Goal: Task Accomplishment & Management: Manage account settings

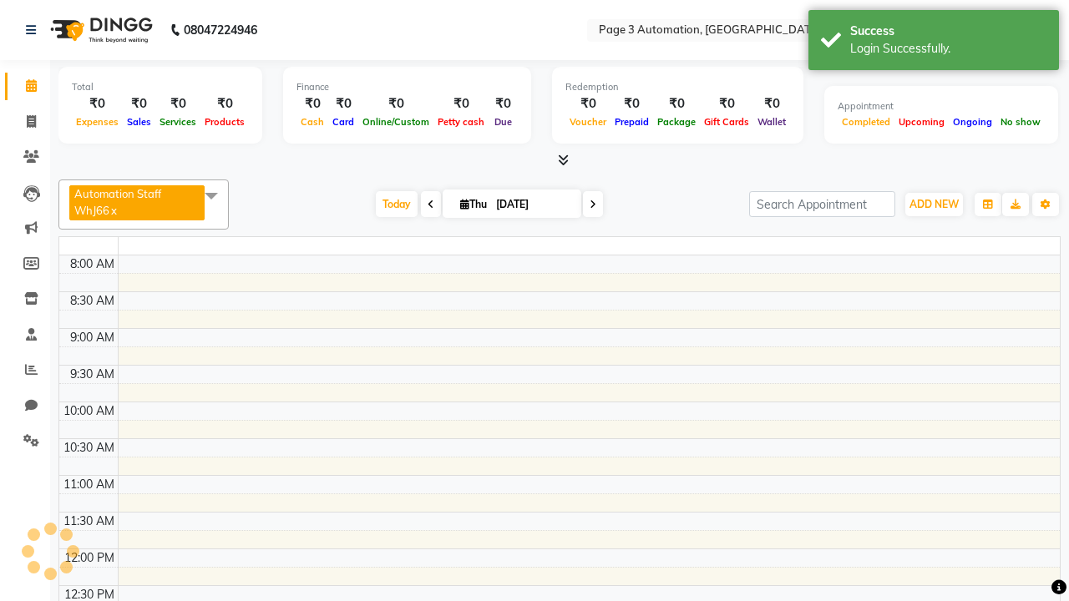
select select "en"
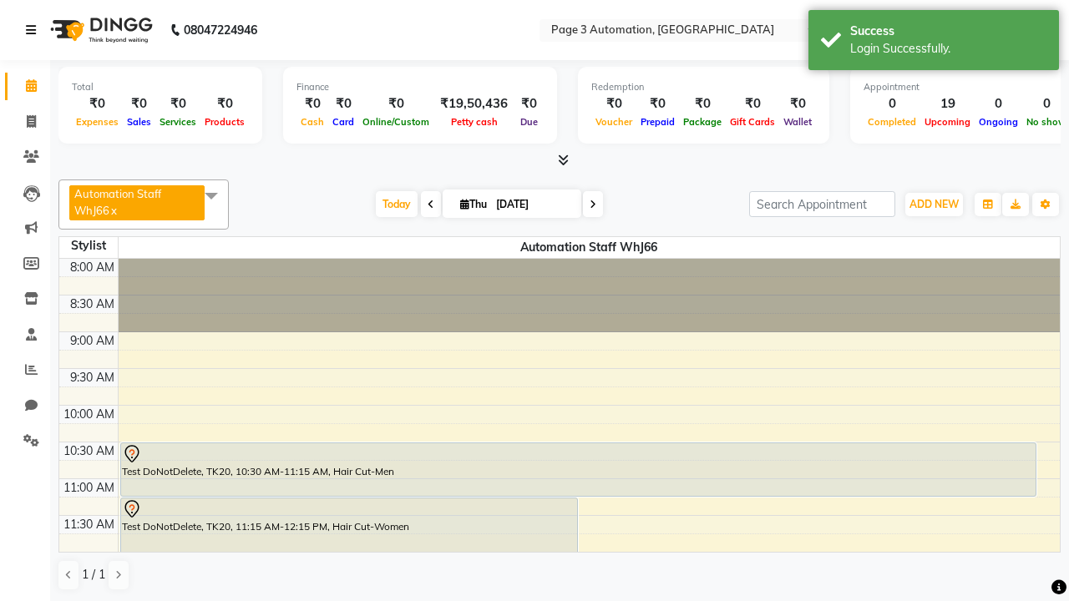
click at [34, 30] on icon at bounding box center [31, 30] width 10 height 12
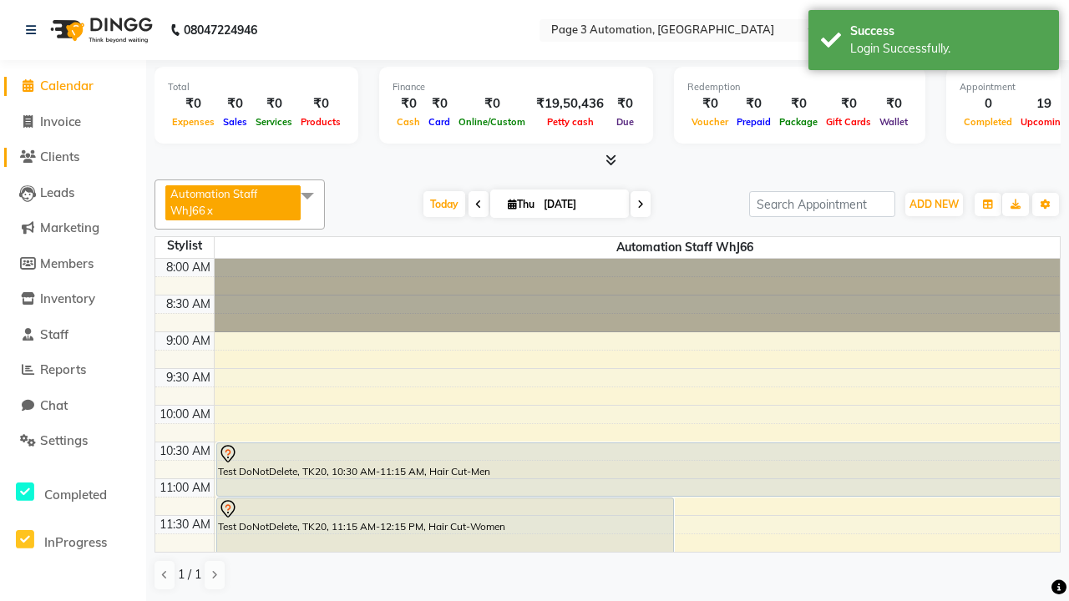
click at [73, 157] on span "Clients" at bounding box center [59, 157] width 39 height 16
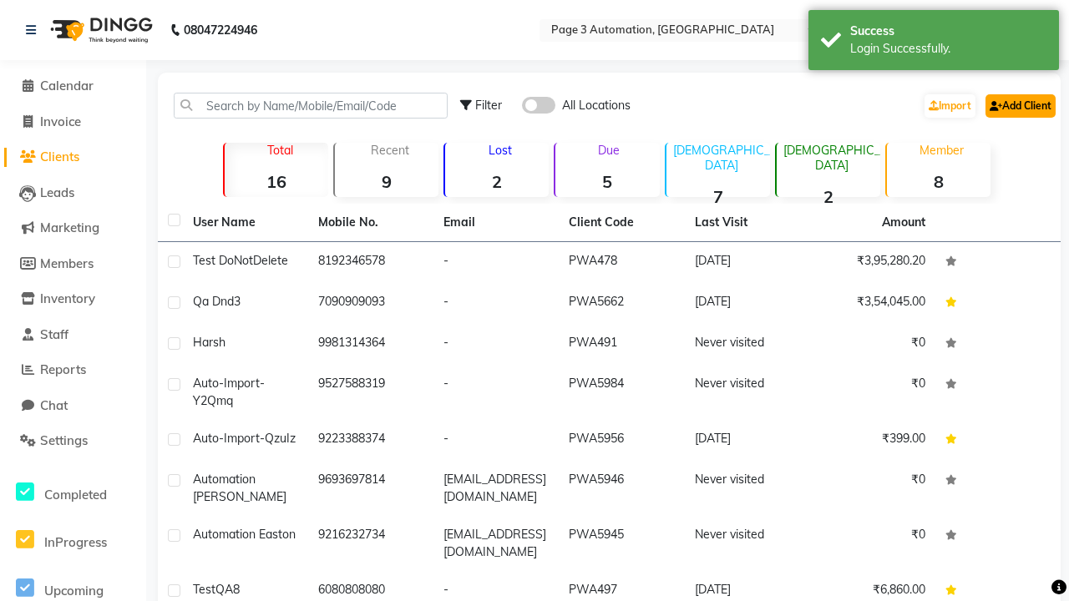
click at [1019, 105] on link "Add Client" at bounding box center [1020, 105] width 70 height 23
select select "22"
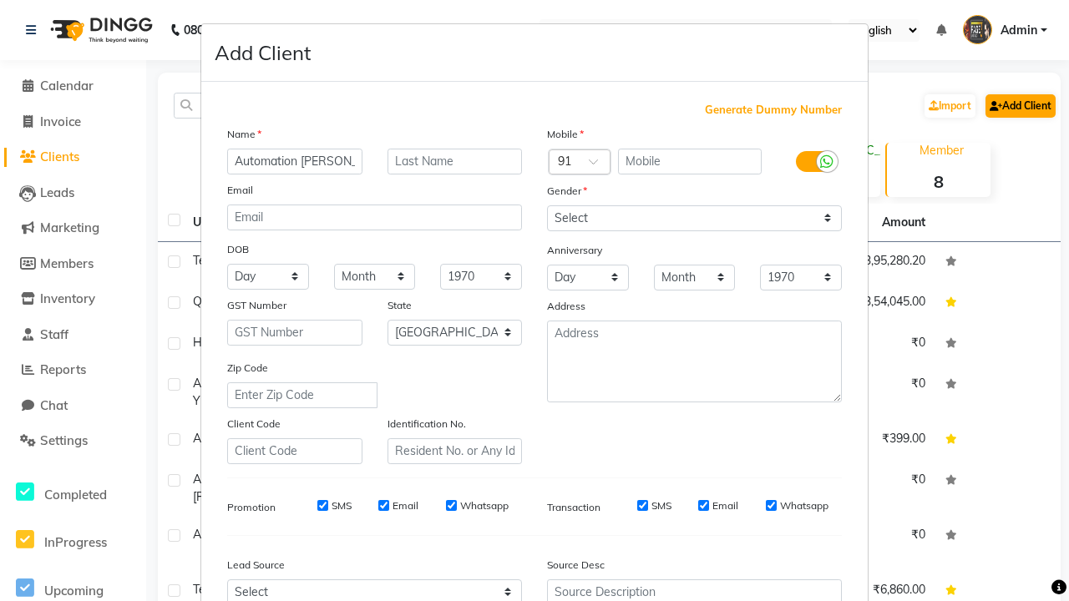
type input "Automation [PERSON_NAME]"
type input "9718528797"
type input "[PERSON_NAME][EMAIL_ADDRESS][DOMAIN_NAME]"
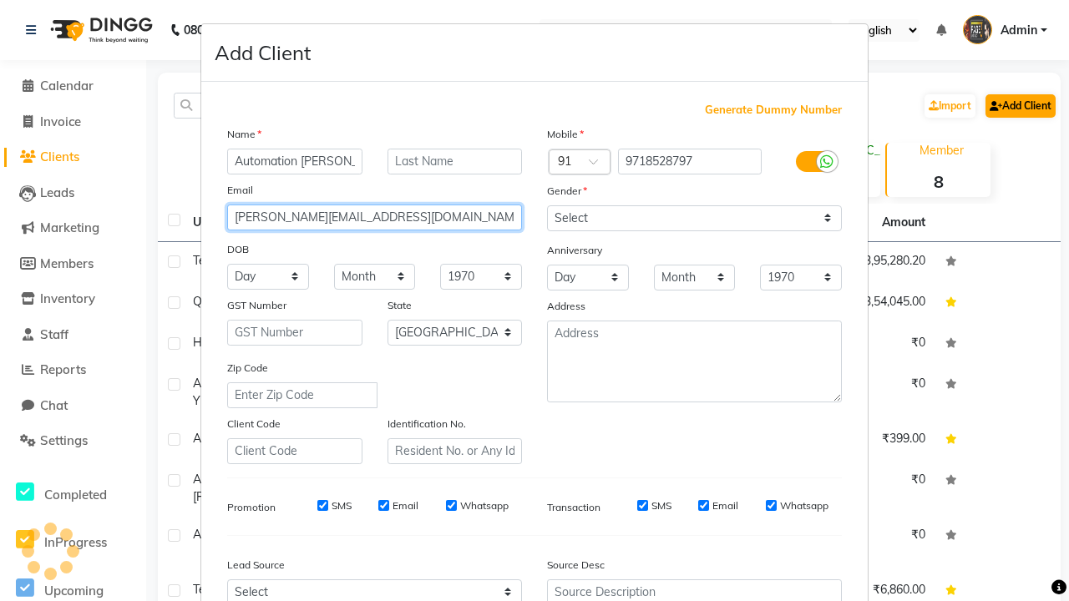
select select "[DEMOGRAPHIC_DATA]"
type input "[PERSON_NAME][EMAIL_ADDRESS][DOMAIN_NAME]"
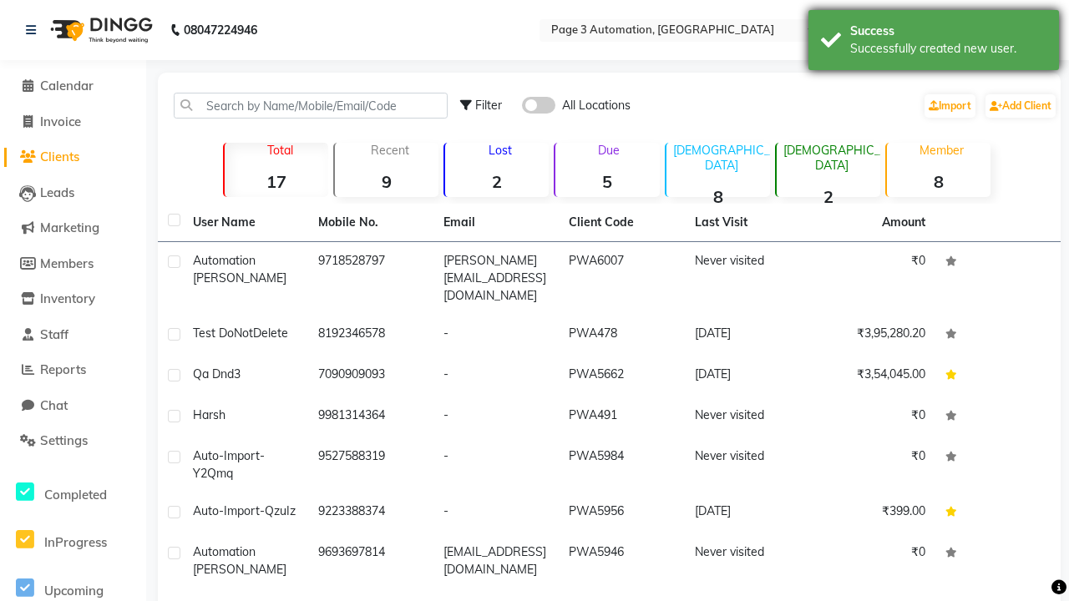
click at [934, 43] on div "Successfully created new user." at bounding box center [948, 49] width 196 height 18
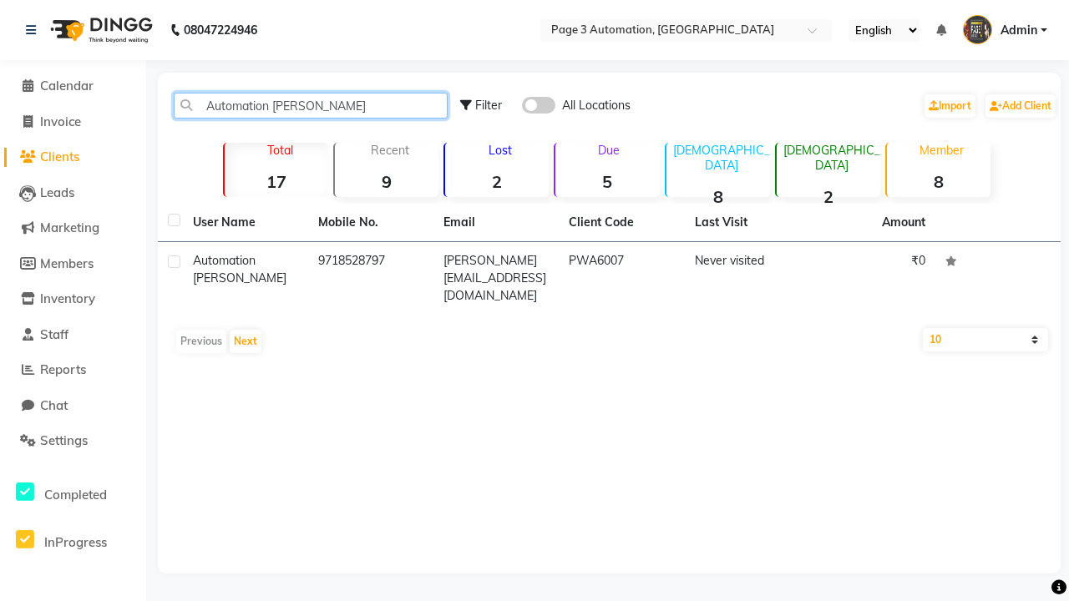
type input "Automation [PERSON_NAME]"
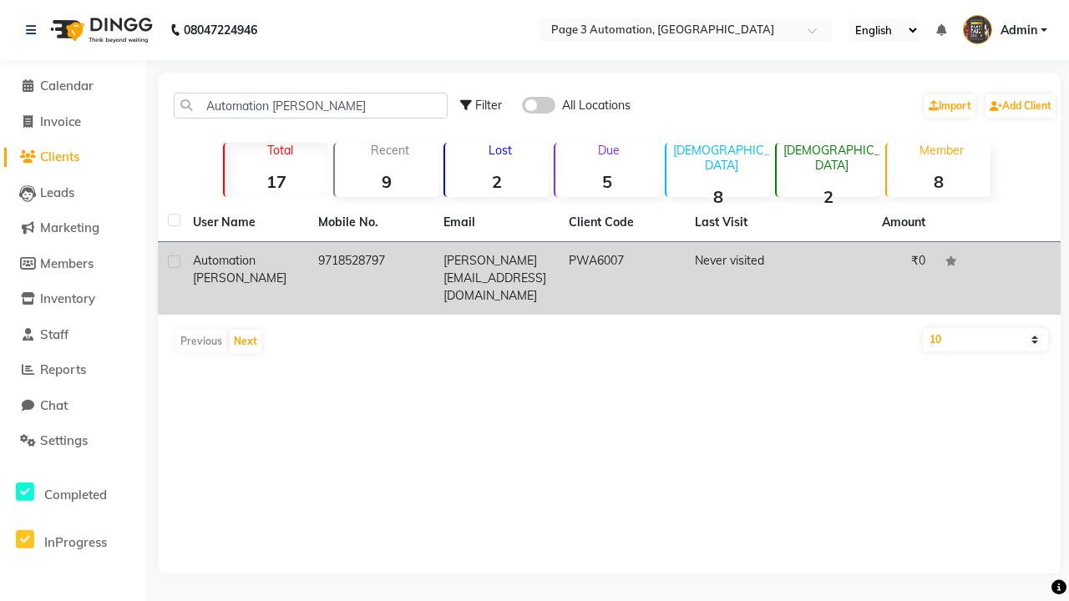
click at [609, 270] on td "PWA6007" at bounding box center [621, 278] width 125 height 73
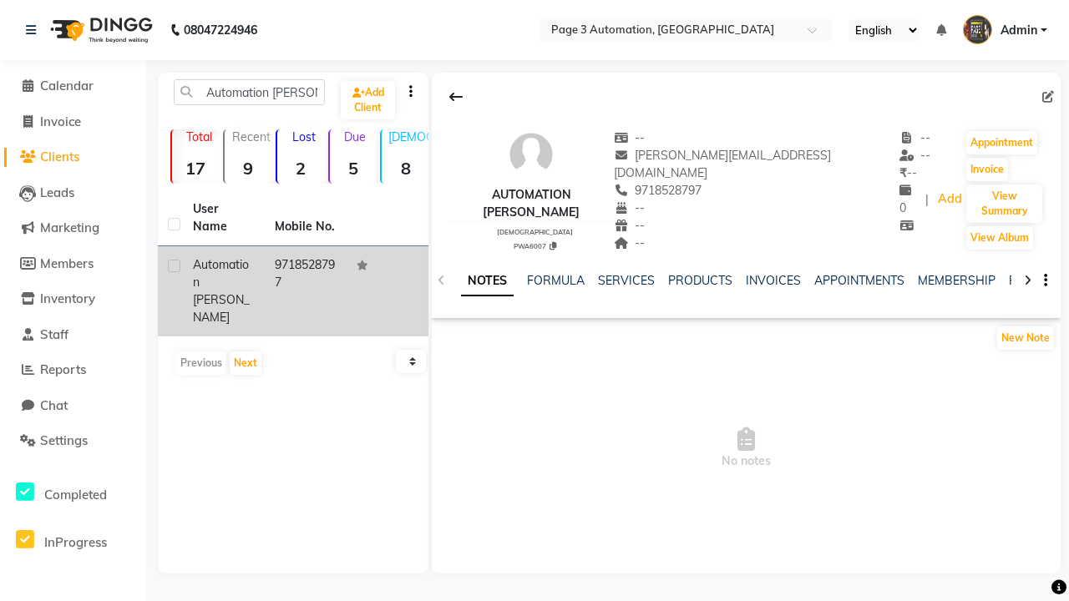
click at [1047, 96] on icon at bounding box center [1048, 97] width 12 height 12
select select "22"
select select "[DEMOGRAPHIC_DATA]"
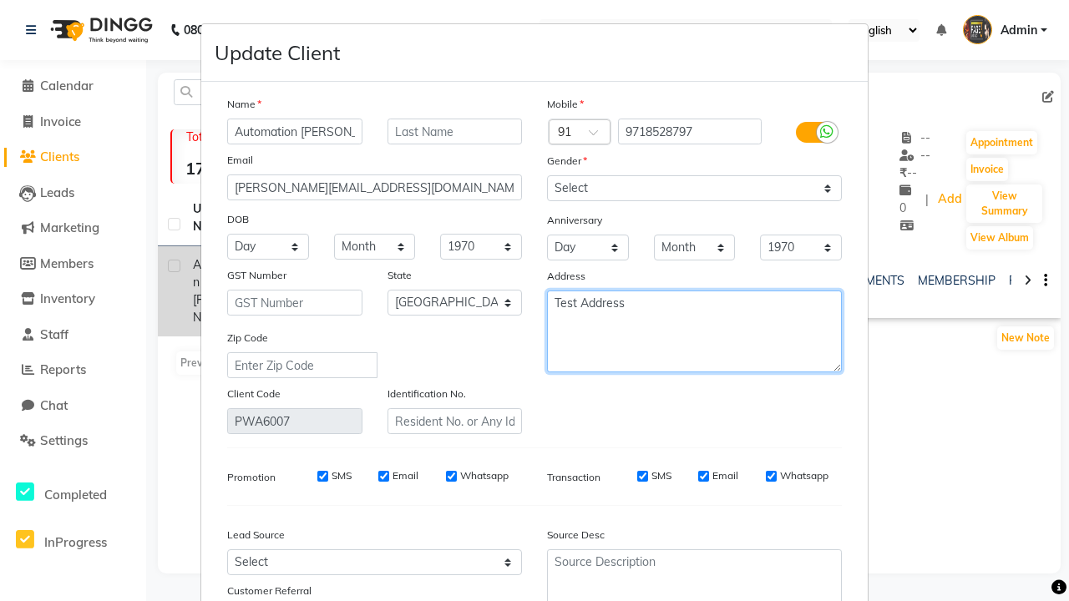
type textarea "Test Address"
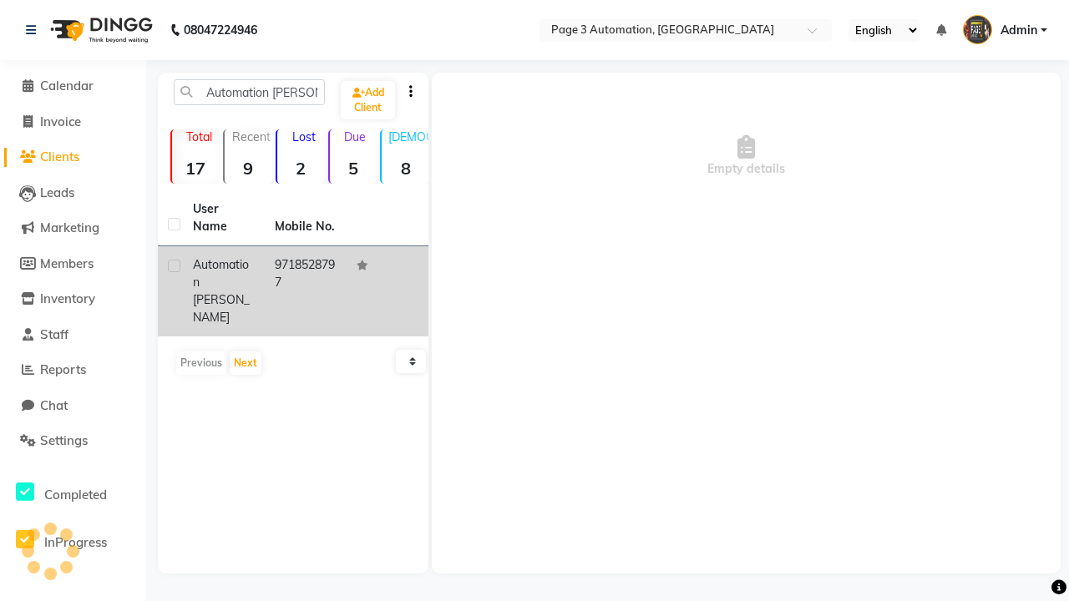
select select
select select "null"
select select
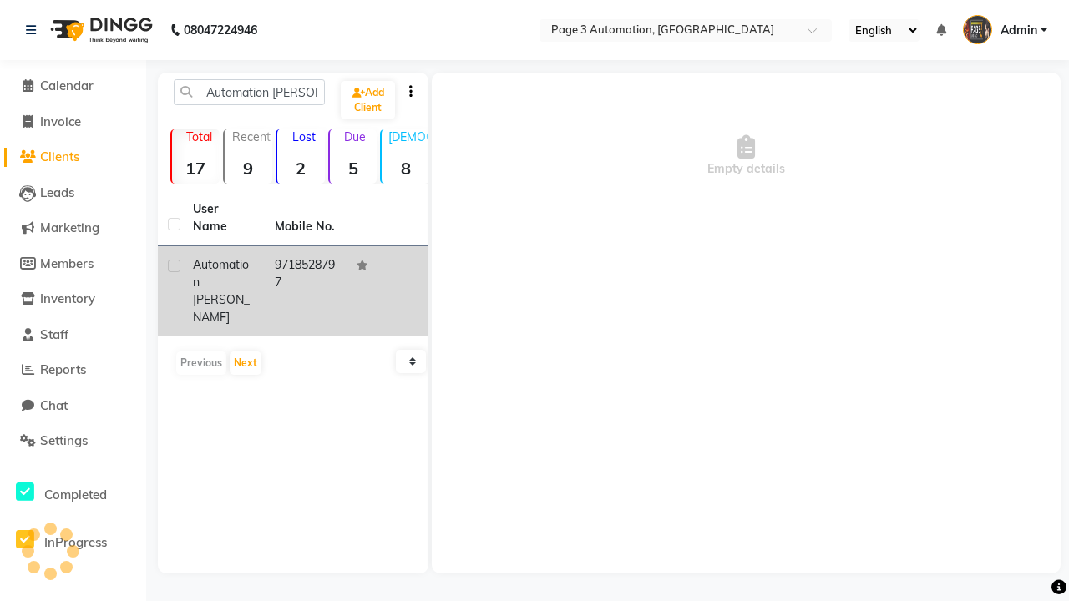
select select
checkbox input "false"
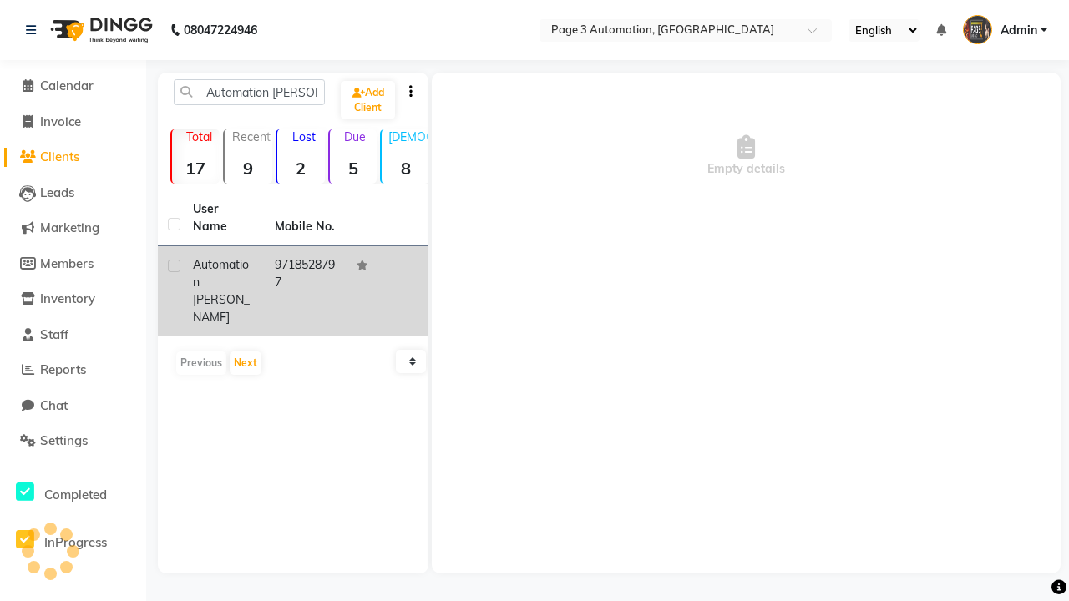
checkbox input "false"
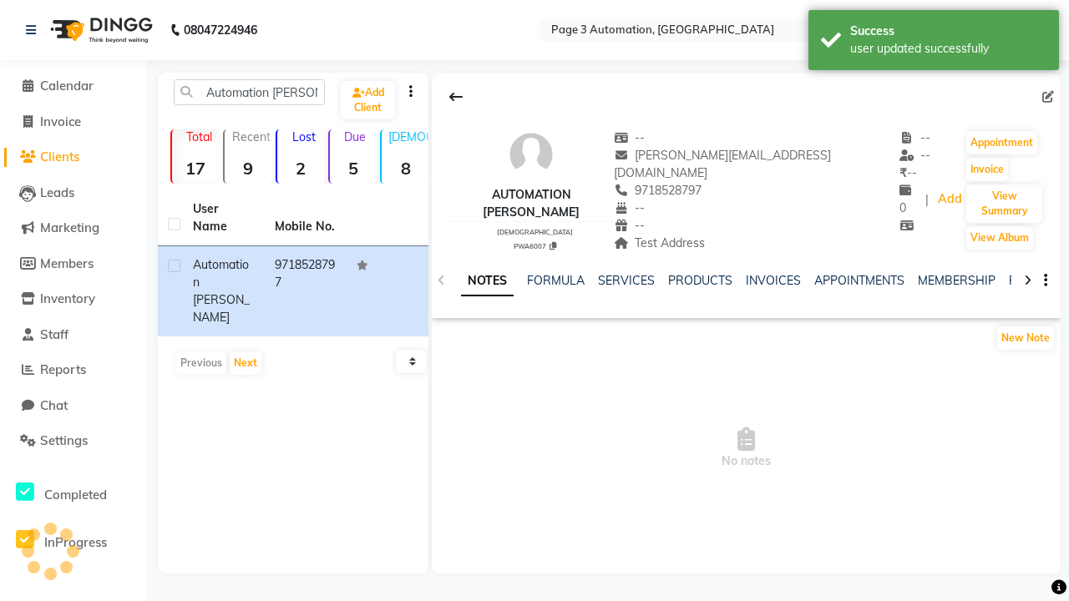
scroll to position [98, 0]
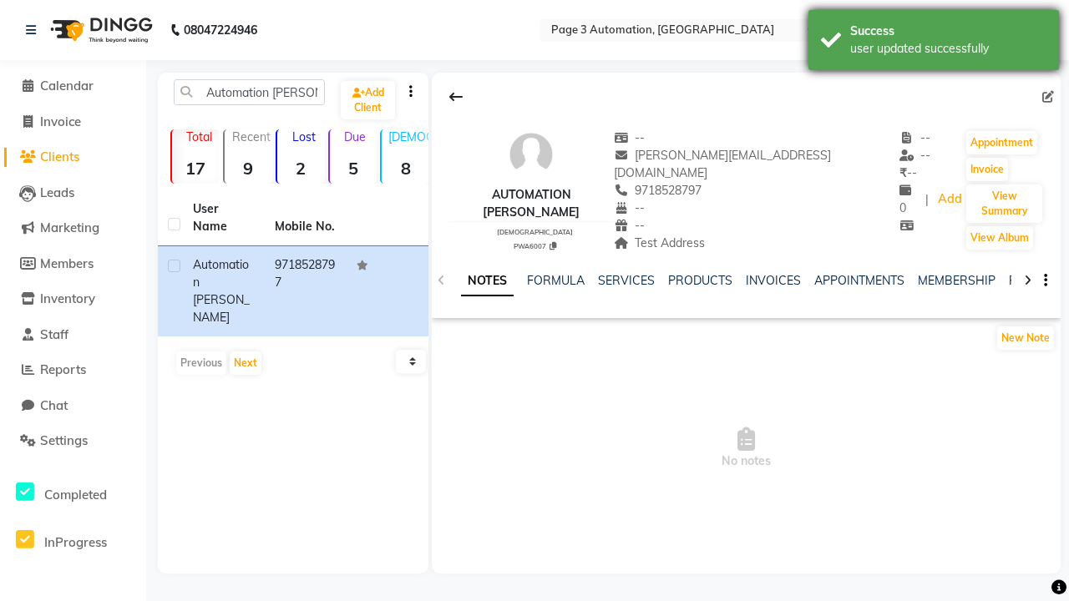
click at [934, 43] on div "user updated successfully" at bounding box center [948, 49] width 196 height 18
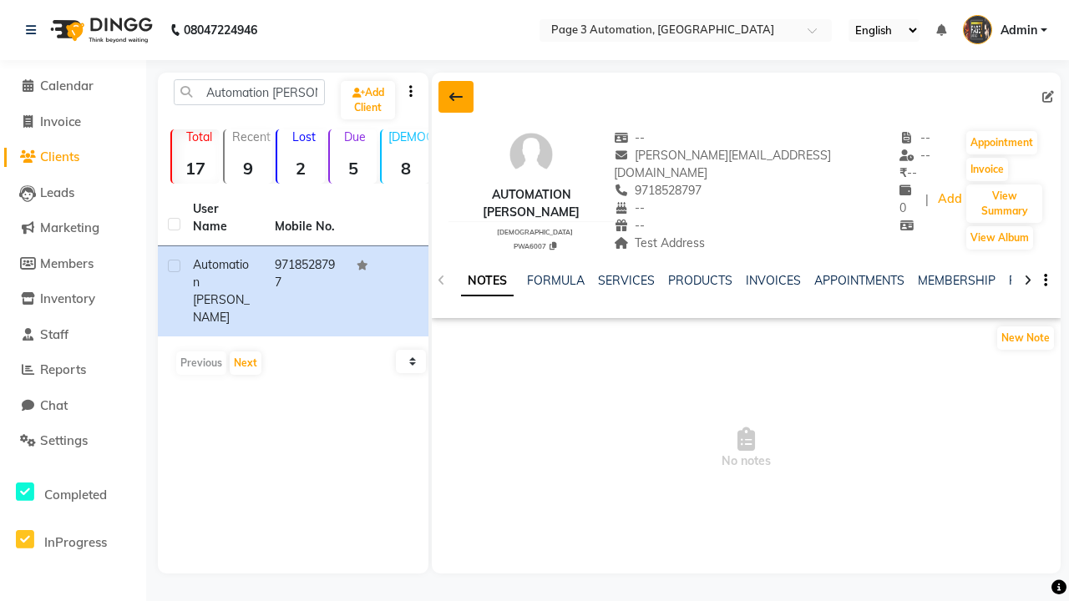
click at [456, 97] on icon at bounding box center [455, 96] width 13 height 13
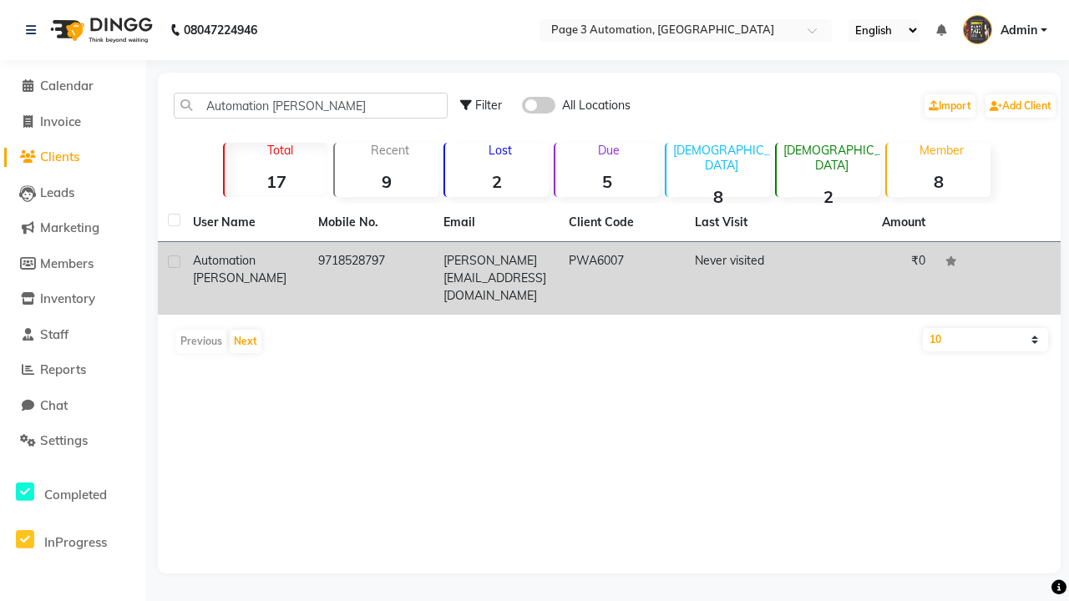
click at [174, 261] on label at bounding box center [174, 262] width 13 height 13
click at [174, 261] on input "checkbox" at bounding box center [173, 262] width 11 height 11
checkbox input "true"
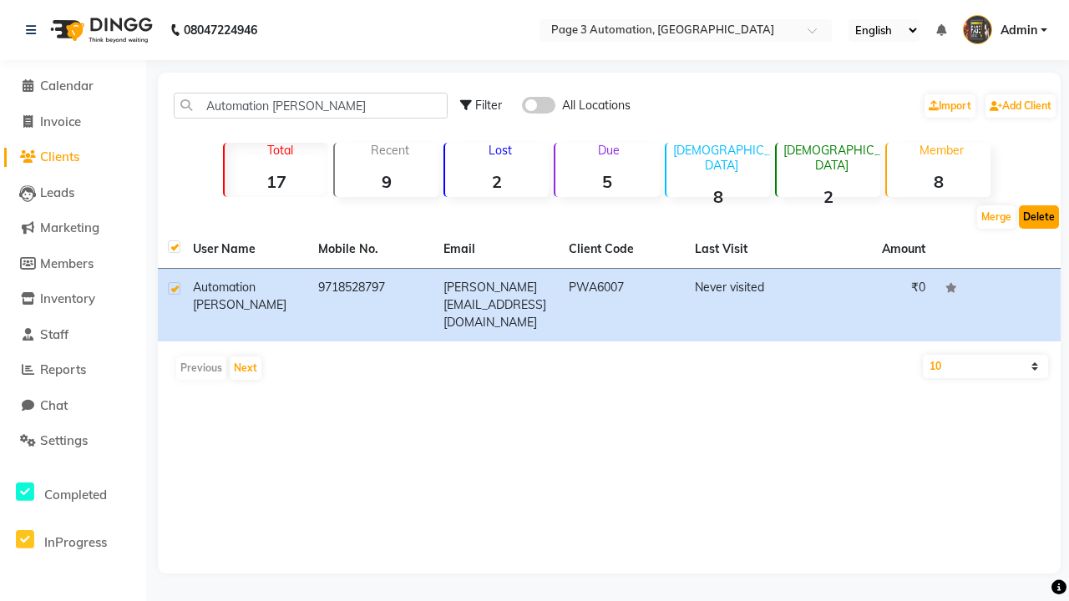
click at [1039, 217] on button "Delete" at bounding box center [1039, 216] width 40 height 23
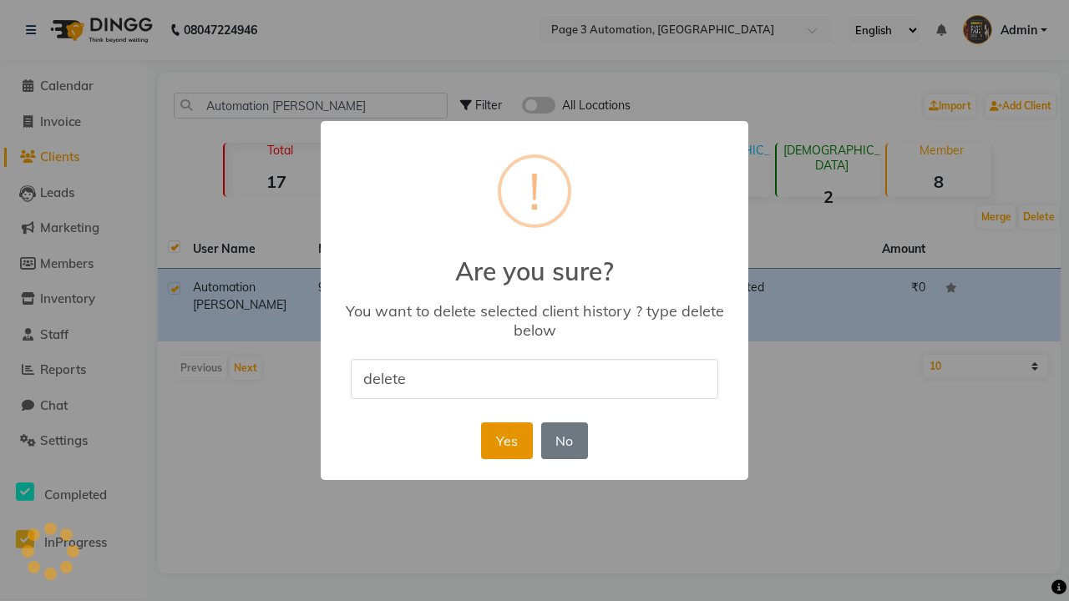
type input "delete"
click at [506, 440] on button "Yes" at bounding box center [506, 441] width 51 height 37
